Goal: Task Accomplishment & Management: Manage account settings

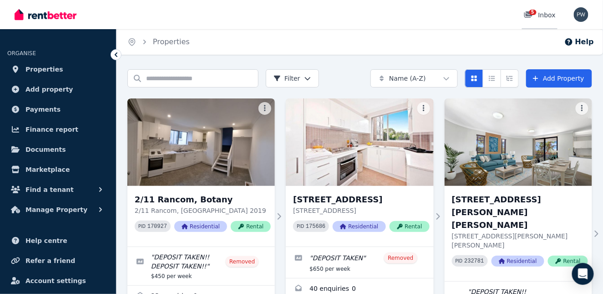
click at [531, 12] on span "5" at bounding box center [533, 12] width 7 height 5
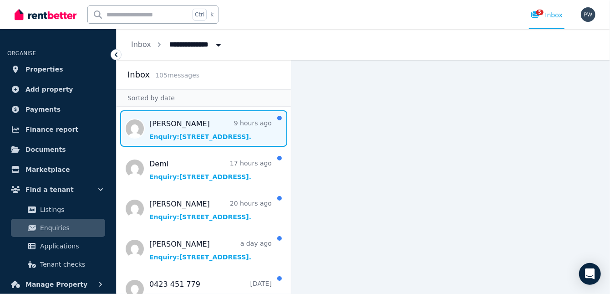
click at [214, 135] on span "Message list" at bounding box center [204, 128] width 174 height 36
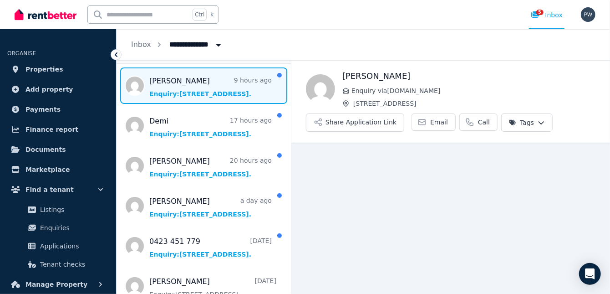
scroll to position [46, 0]
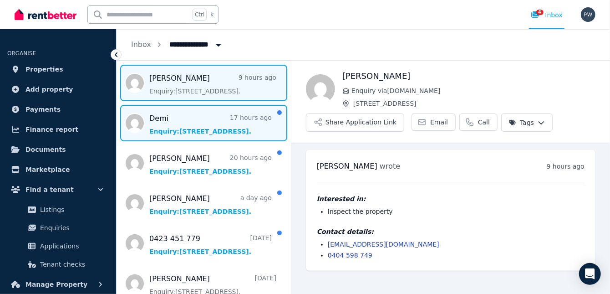
click at [206, 125] on span "Message list" at bounding box center [204, 123] width 174 height 36
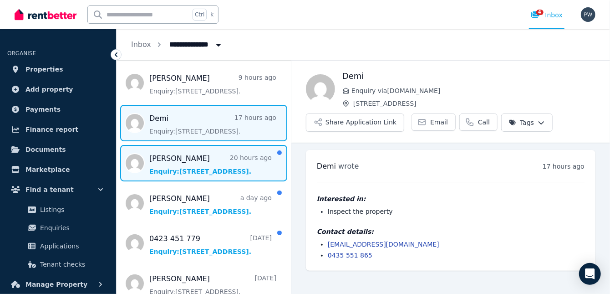
click at [193, 163] on span "Message list" at bounding box center [204, 163] width 174 height 36
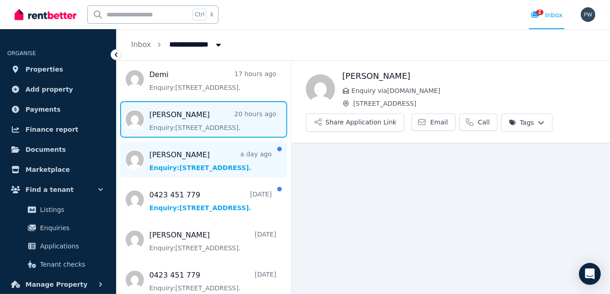
scroll to position [91, 0]
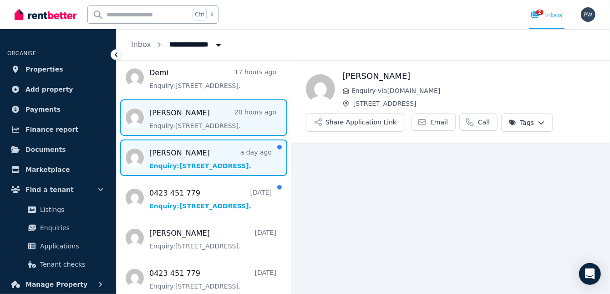
click at [212, 161] on span "Message list" at bounding box center [204, 157] width 174 height 36
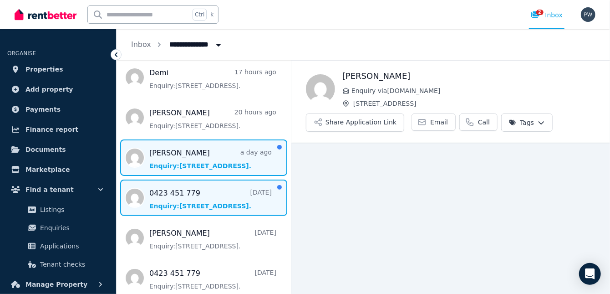
click at [202, 197] on span "Message list" at bounding box center [204, 197] width 174 height 36
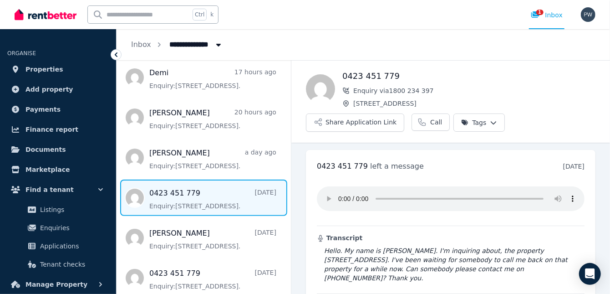
scroll to position [41, 0]
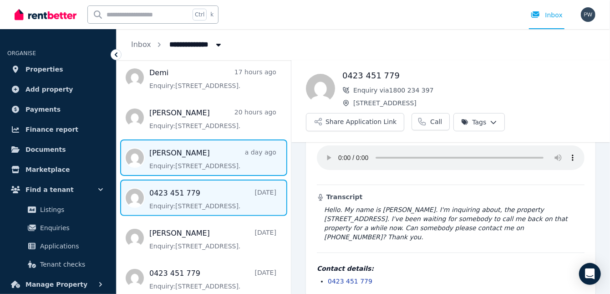
click at [182, 160] on span "Message list" at bounding box center [204, 157] width 174 height 36
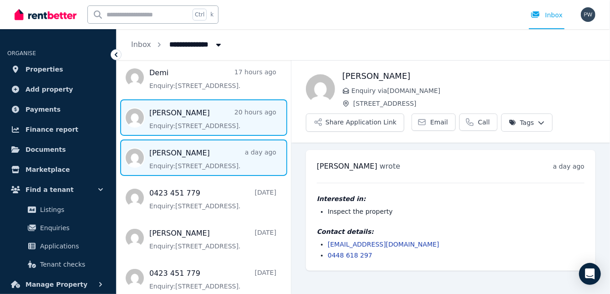
click at [190, 125] on span "Message list" at bounding box center [204, 117] width 174 height 36
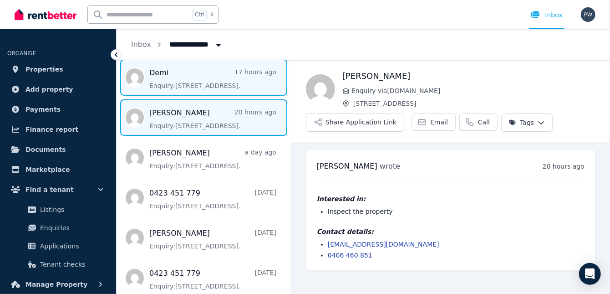
click at [203, 86] on span "Message list" at bounding box center [204, 77] width 174 height 36
click at [198, 126] on span "Message list" at bounding box center [204, 117] width 174 height 36
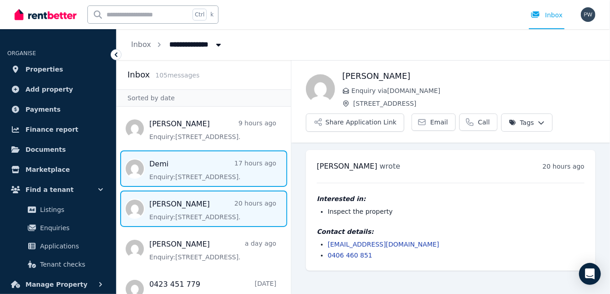
click at [204, 173] on span "Message list" at bounding box center [204, 168] width 174 height 36
click at [201, 209] on span "Message list" at bounding box center [204, 208] width 174 height 36
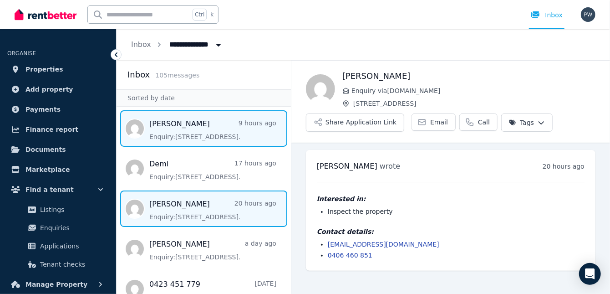
click at [184, 130] on span "Message list" at bounding box center [204, 128] width 174 height 36
click at [199, 208] on span "Message list" at bounding box center [204, 208] width 174 height 36
click at [197, 135] on span "Message list" at bounding box center [204, 128] width 174 height 36
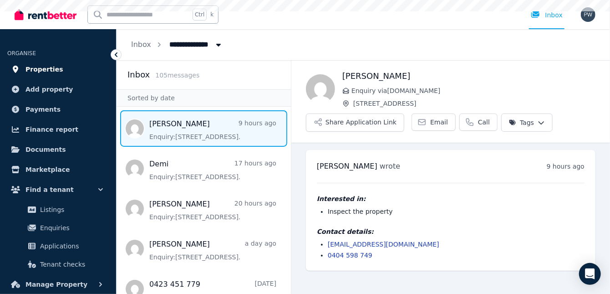
click at [48, 65] on span "Properties" at bounding box center [44, 69] width 38 height 11
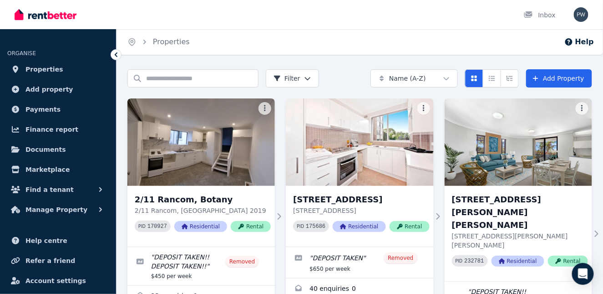
click at [450, 79] on html "Open main menu Inbox Open user menu ORGANISE Properties Add property Payments F…" at bounding box center [301, 147] width 603 height 294
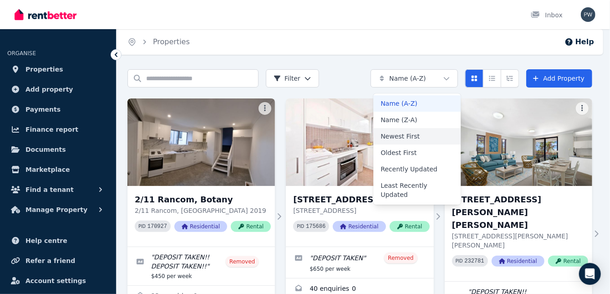
click at [398, 135] on div "Newest First" at bounding box center [416, 136] width 87 height 16
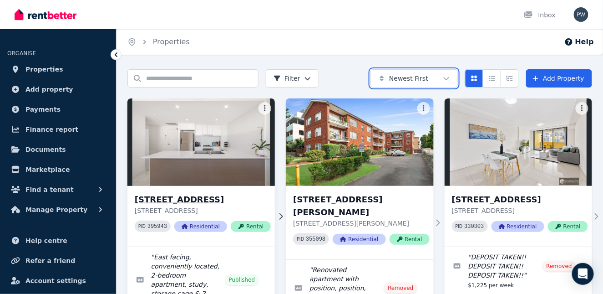
scroll to position [91, 0]
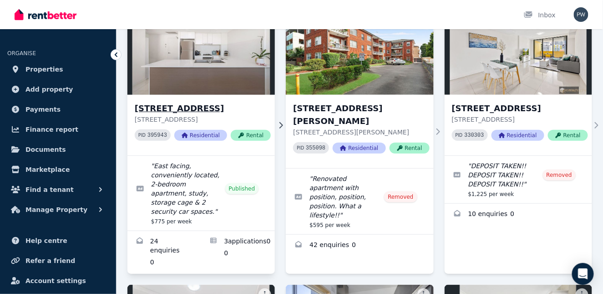
click at [199, 108] on h3 "[STREET_ADDRESS]" at bounding box center [203, 108] width 136 height 13
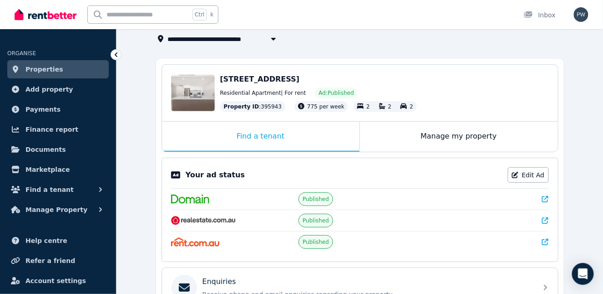
scroll to position [16, 0]
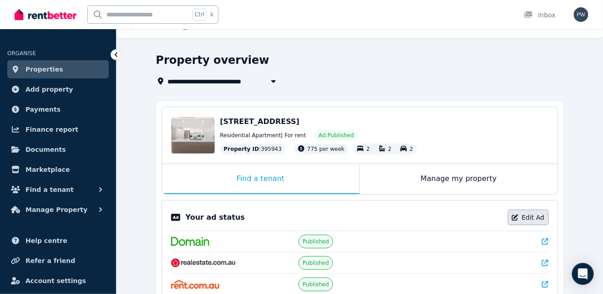
click at [529, 213] on link "Edit Ad" at bounding box center [528, 216] width 41 height 15
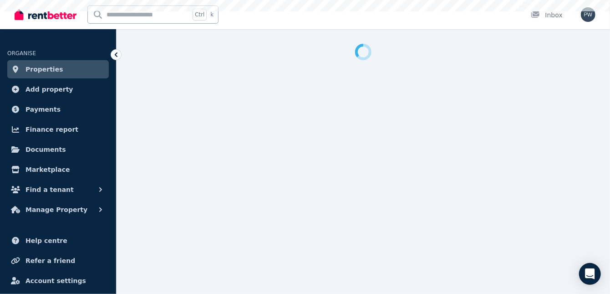
select select "**********"
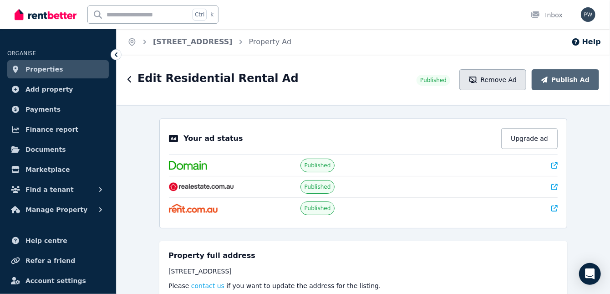
click at [506, 83] on button "Remove Ad" at bounding box center [492, 79] width 67 height 21
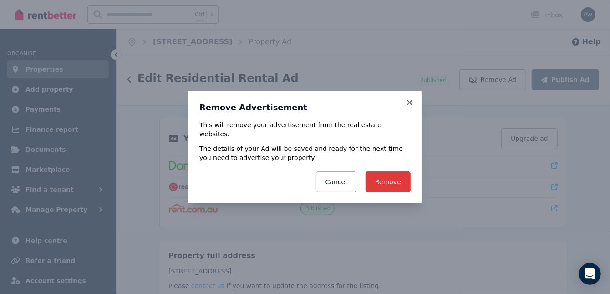
click at [387, 178] on button "Remove" at bounding box center [388, 181] width 45 height 21
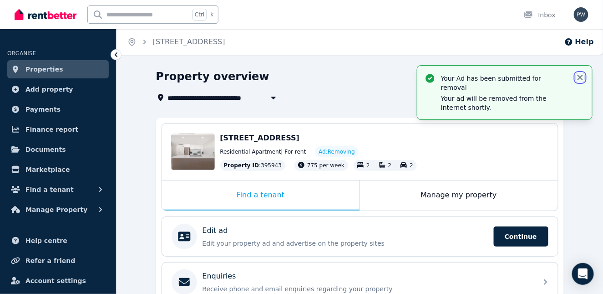
click at [582, 77] on icon "button" at bounding box center [580, 77] width 9 height 9
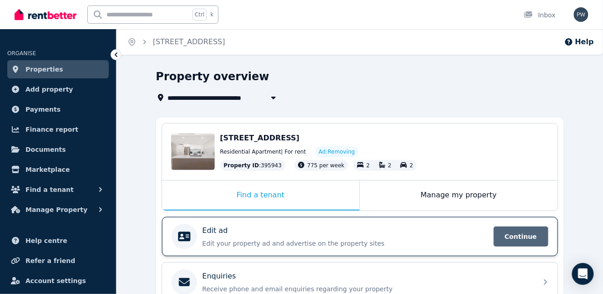
click at [518, 236] on span "Continue" at bounding box center [521, 236] width 55 height 20
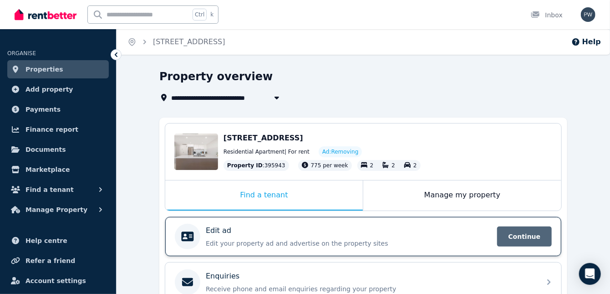
select select "**********"
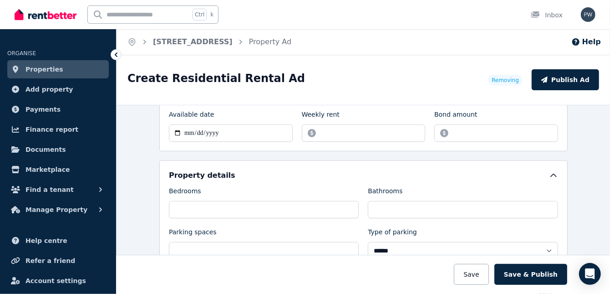
scroll to position [46, 0]
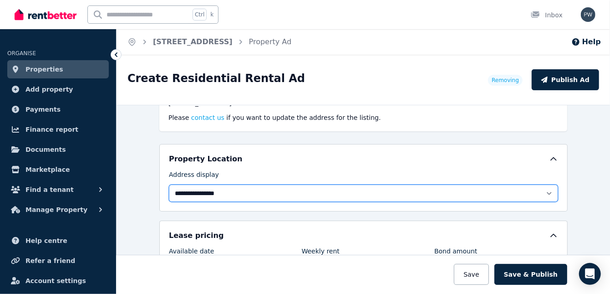
click at [547, 191] on select "**********" at bounding box center [363, 192] width 389 height 17
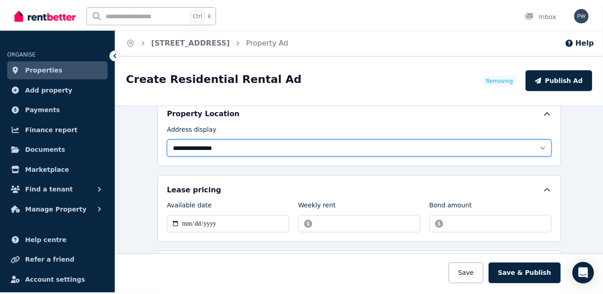
scroll to position [0, 0]
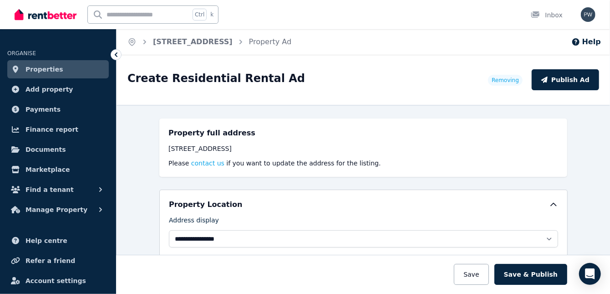
click at [44, 73] on span "Properties" at bounding box center [44, 69] width 38 height 11
